Goal: Navigation & Orientation: Find specific page/section

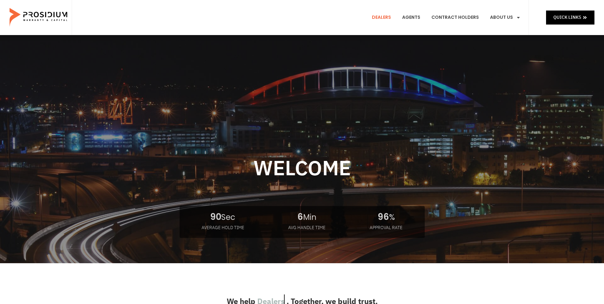
click at [389, 16] on link "Dealers" at bounding box center [381, 18] width 29 height 24
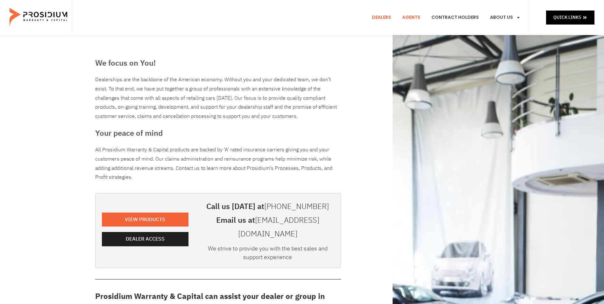
click at [411, 16] on link "Agents" at bounding box center [411, 18] width 28 height 24
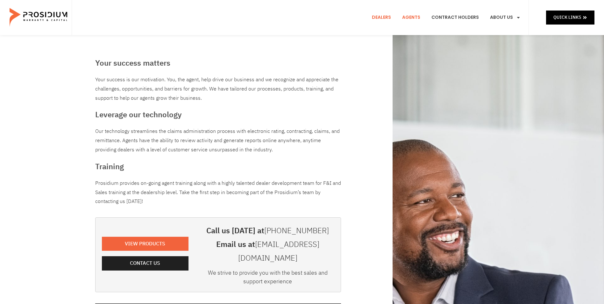
click at [387, 15] on link "Dealers" at bounding box center [381, 18] width 29 height 24
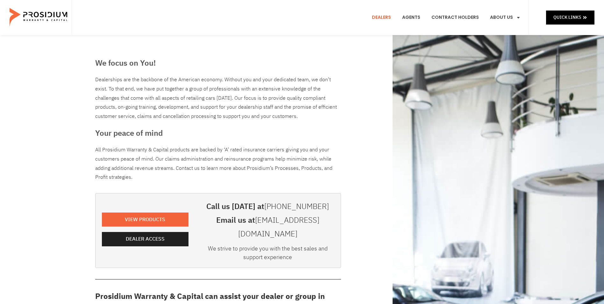
click at [61, 20] on img at bounding box center [39, 18] width 59 height 32
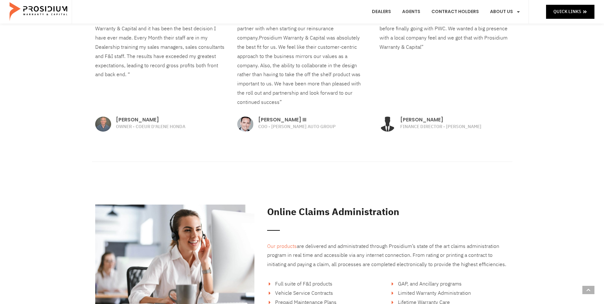
scroll to position [827, 0]
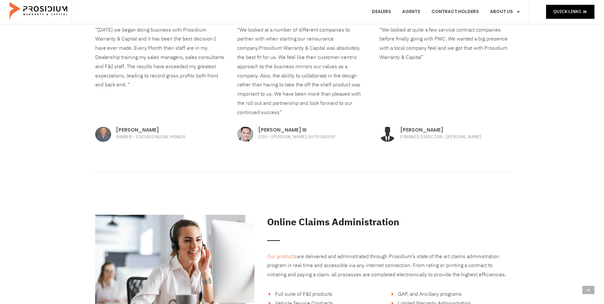
click at [103, 134] on img at bounding box center [103, 134] width 16 height 15
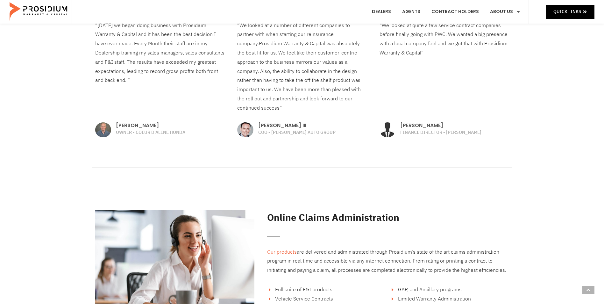
scroll to position [751, 0]
